Goal: Check status

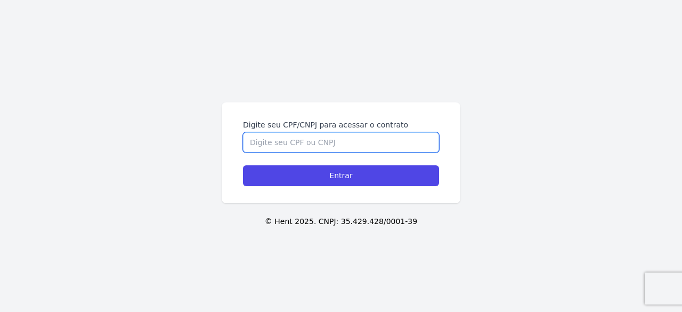
click at [265, 142] on input "Digite seu CPF/CNPJ para acessar o contrato" at bounding box center [341, 142] width 196 height 20
type input "46400"
click at [243, 165] on input "Entrar" at bounding box center [341, 175] width 196 height 21
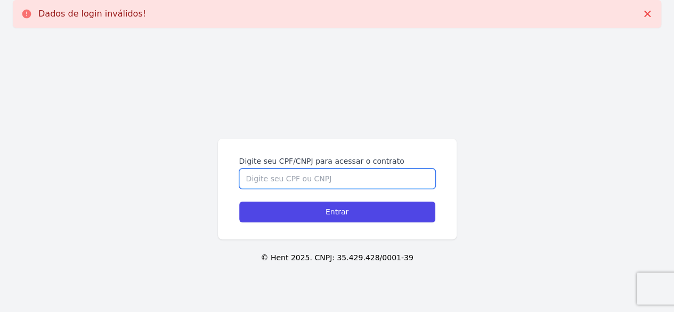
click at [256, 173] on input "Digite seu CPF/CNPJ para acessar o contrato" at bounding box center [337, 178] width 196 height 20
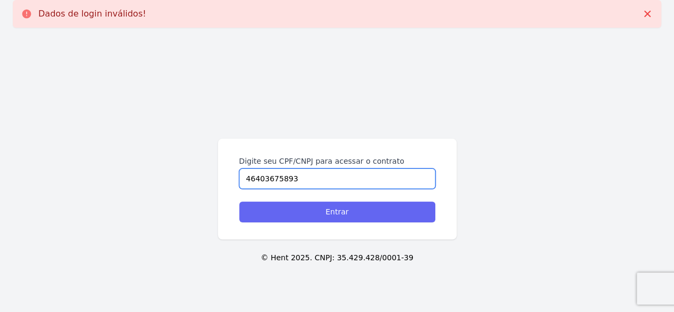
type input "46403675893"
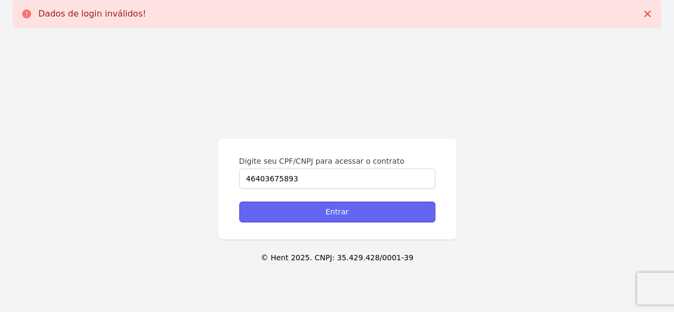
click at [319, 206] on input "Entrar" at bounding box center [337, 211] width 196 height 21
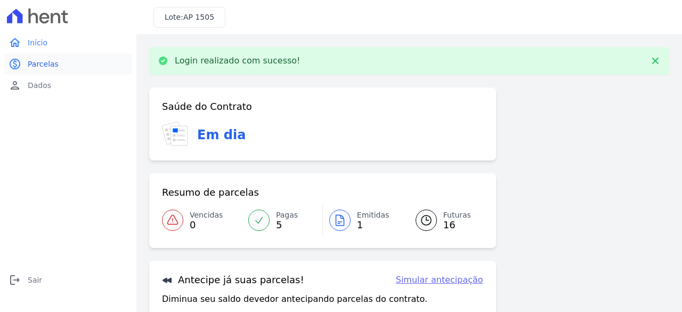
click at [60, 68] on link "paid Parcelas" at bounding box center [68, 63] width 128 height 21
